Goal: Check status: Check status

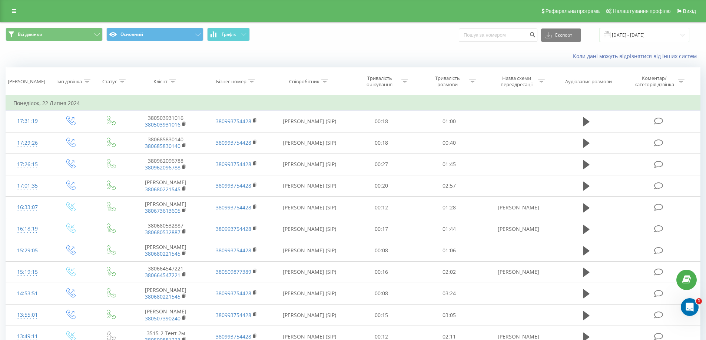
click at [677, 35] on input "[DATE] - [DATE]" at bounding box center [644, 35] width 90 height 14
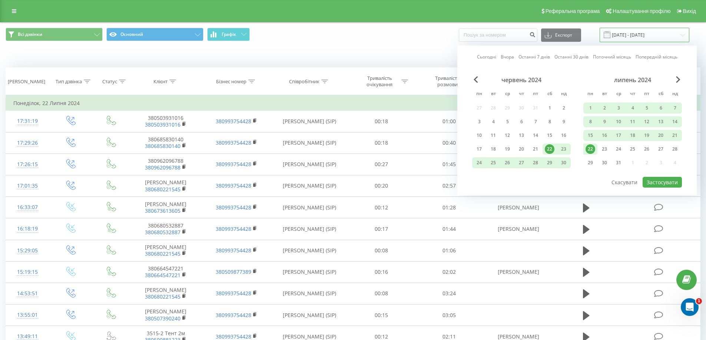
click at [682, 36] on input "[DATE] - [DATE]" at bounding box center [644, 35] width 90 height 14
click at [592, 154] on div "22" at bounding box center [590, 149] width 14 height 11
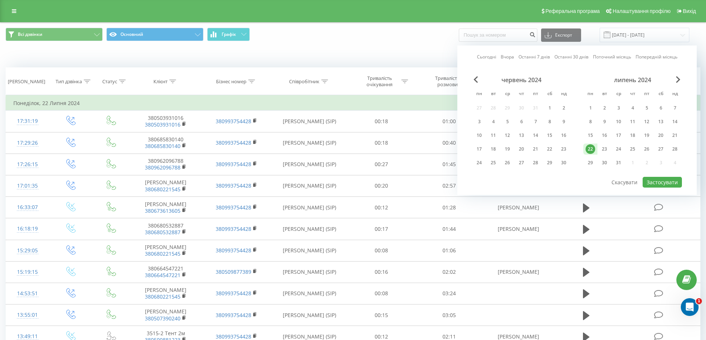
click at [592, 153] on div "22" at bounding box center [590, 149] width 10 height 10
click at [653, 182] on button "Застосувати" at bounding box center [661, 182] width 39 height 11
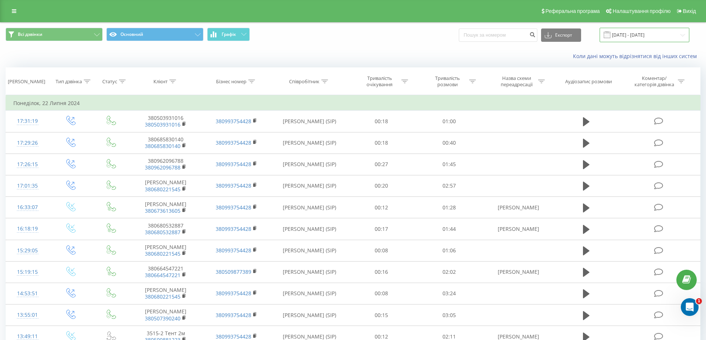
click at [680, 35] on input "[DATE] - [DATE]" at bounding box center [644, 35] width 90 height 14
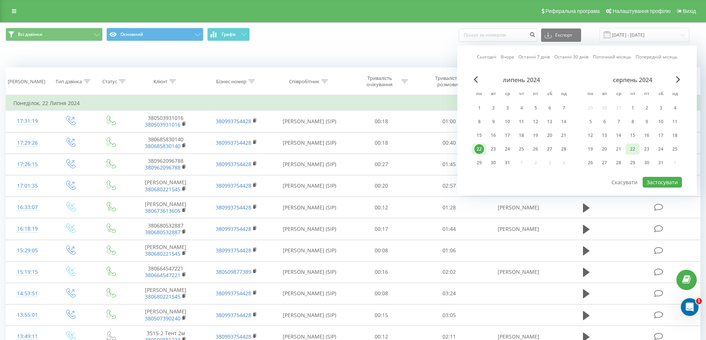
click at [629, 150] on div "22" at bounding box center [632, 149] width 10 height 10
click at [629, 149] on div "22" at bounding box center [632, 149] width 10 height 10
click at [655, 186] on button "Застосувати" at bounding box center [661, 182] width 39 height 11
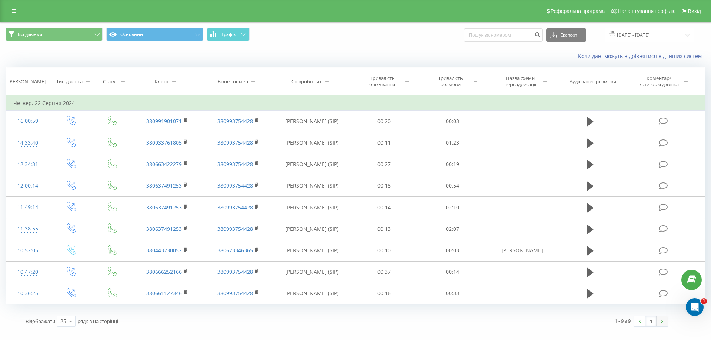
click at [658, 322] on link at bounding box center [662, 321] width 11 height 10
click at [687, 34] on input "[DATE] - [DATE]" at bounding box center [650, 35] width 90 height 14
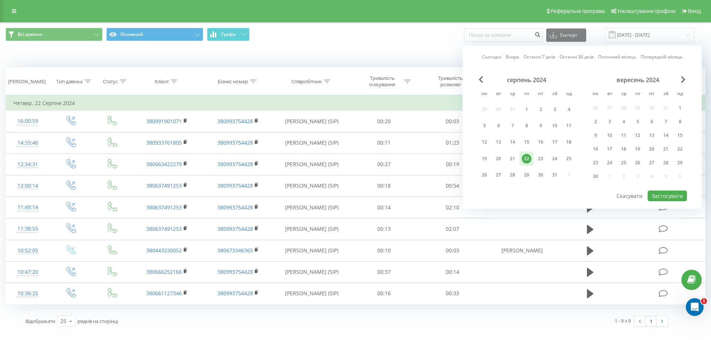
click at [684, 84] on div "вересень 2024 пн вт ср чт пт сб нд 26 27 28 29 30 31 1 2 3 4 5 6 7 8 9 10 11 12…" at bounding box center [638, 130] width 99 height 109
click at [683, 80] on span "Next Month" at bounding box center [683, 79] width 4 height 7
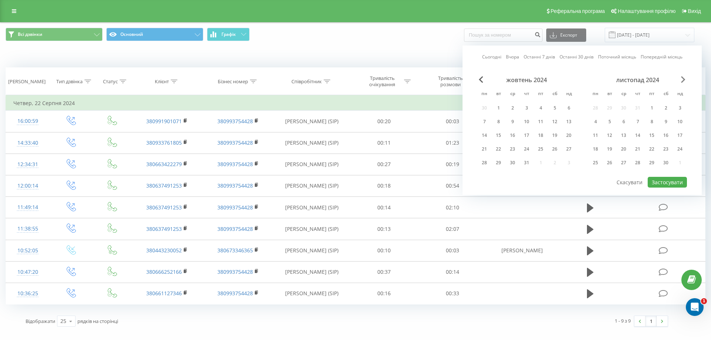
click at [683, 80] on span "Next Month" at bounding box center [683, 79] width 4 height 7
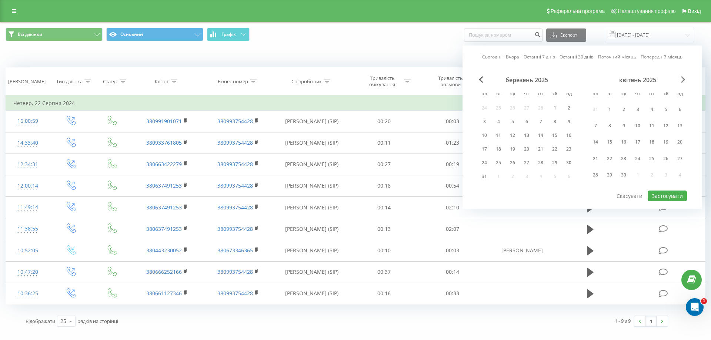
click at [683, 80] on span "Next Month" at bounding box center [683, 79] width 4 height 7
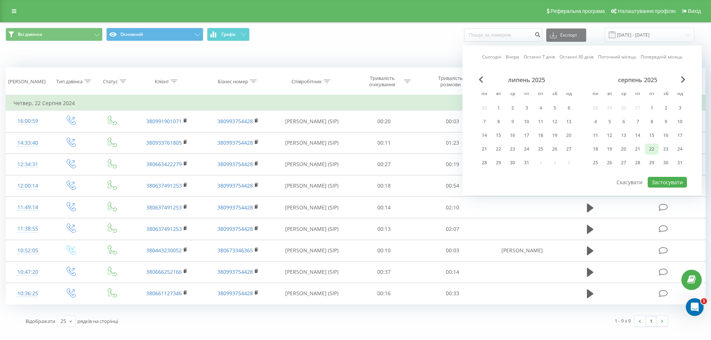
click at [653, 150] on div "22" at bounding box center [652, 149] width 10 height 10
click at [668, 187] on button "Застосувати" at bounding box center [667, 182] width 39 height 11
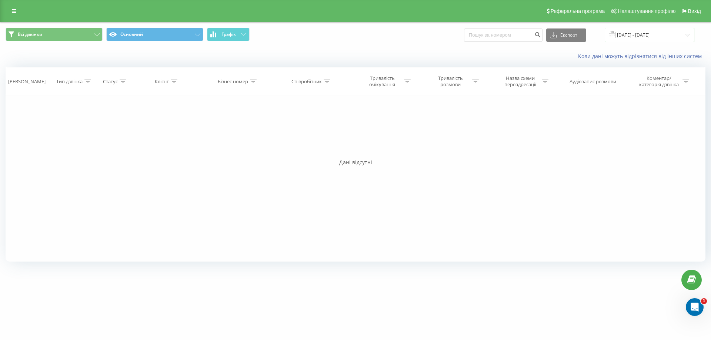
click at [686, 34] on input "[DATE] - [DATE]" at bounding box center [650, 35] width 90 height 14
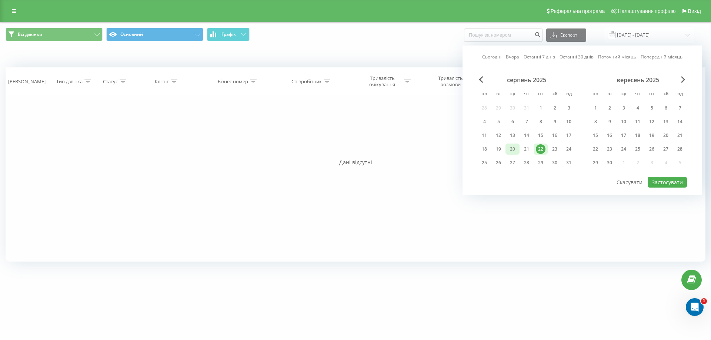
click at [515, 149] on div "20" at bounding box center [513, 149] width 10 height 10
click at [664, 182] on button "Застосувати" at bounding box center [667, 182] width 39 height 11
type input "[DATE] - [DATE]"
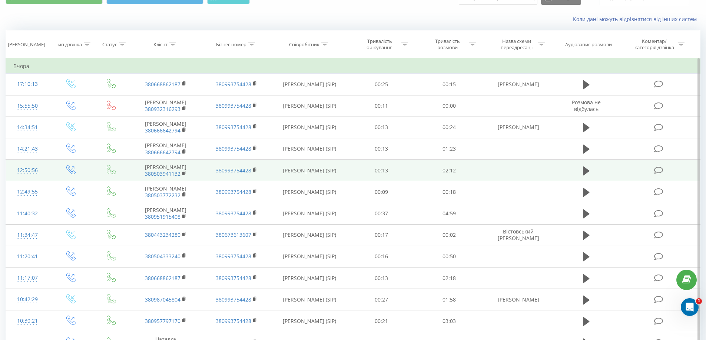
scroll to position [74, 0]
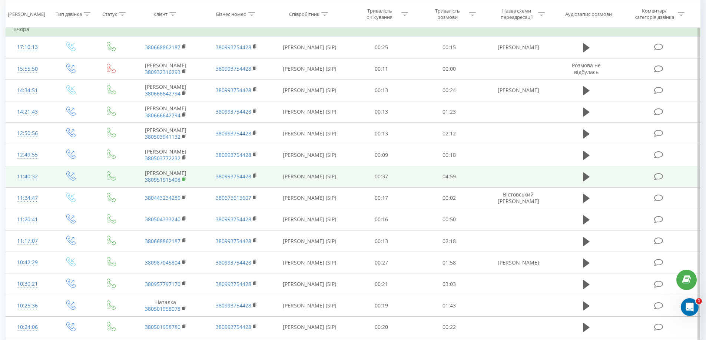
click at [183, 181] on rect at bounding box center [183, 179] width 2 height 3
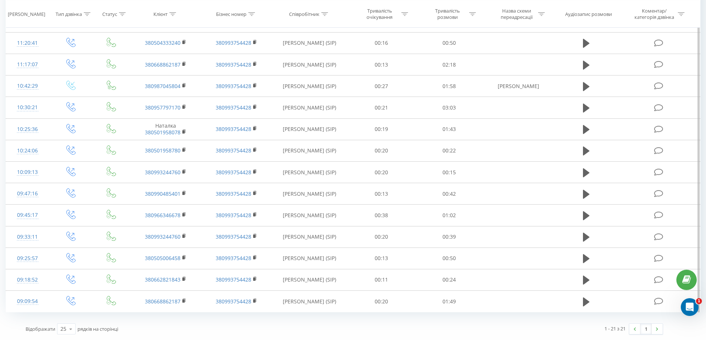
scroll to position [262, 0]
click at [657, 330] on img at bounding box center [657, 329] width 2 height 3
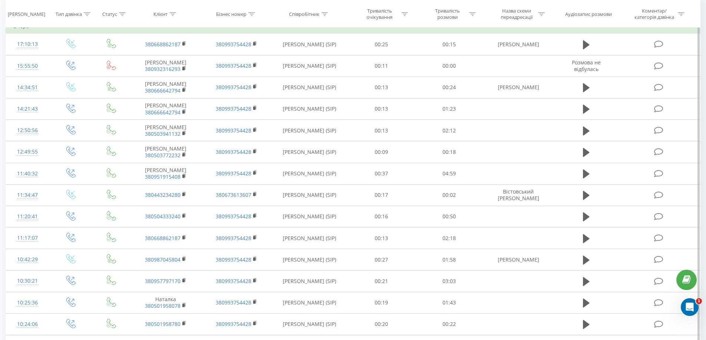
scroll to position [40, 0]
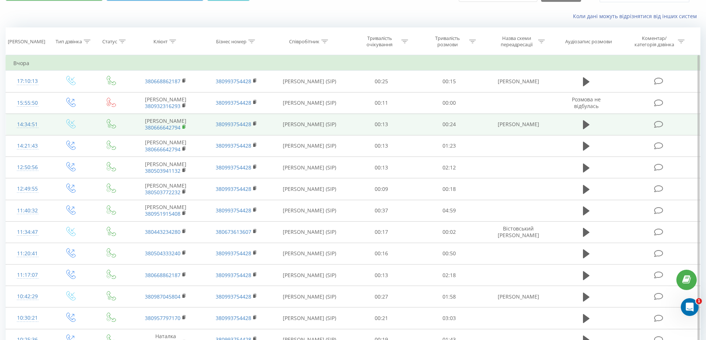
click at [182, 130] on icon at bounding box center [184, 126] width 4 height 5
click at [159, 125] on td "[PERSON_NAME] 380666642794" at bounding box center [165, 124] width 70 height 21
click at [180, 131] on link "380666642794" at bounding box center [163, 127] width 36 height 7
click at [184, 129] on rect at bounding box center [183, 127] width 2 height 3
click at [182, 130] on icon at bounding box center [184, 126] width 4 height 5
